Goal: Transaction & Acquisition: Download file/media

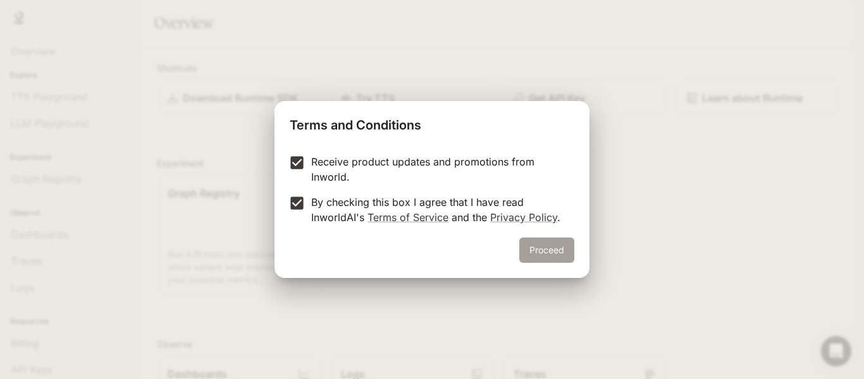
click at [569, 247] on button "Proceed" at bounding box center [546, 250] width 55 height 25
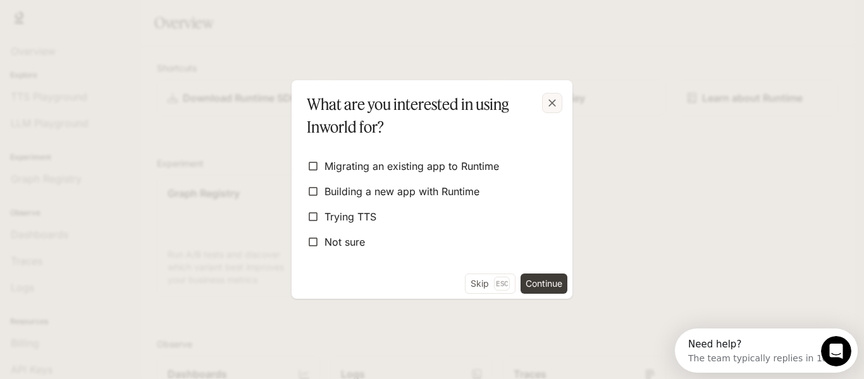
click at [550, 105] on icon "button" at bounding box center [552, 103] width 8 height 8
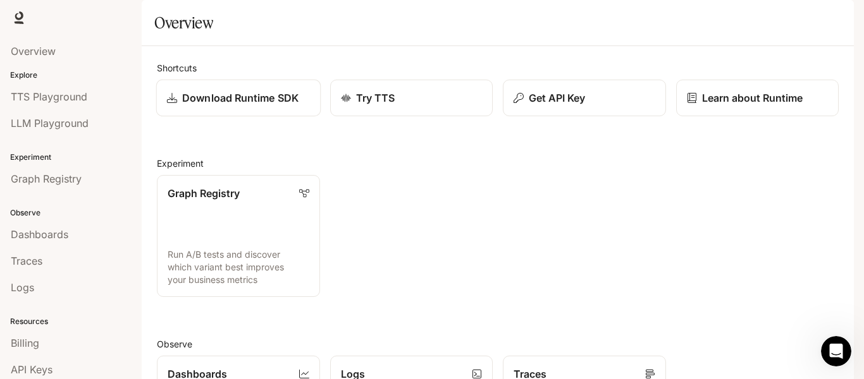
click at [237, 106] on p "Download Runtime SDK" at bounding box center [240, 97] width 116 height 15
